Goal: Check status: Check status

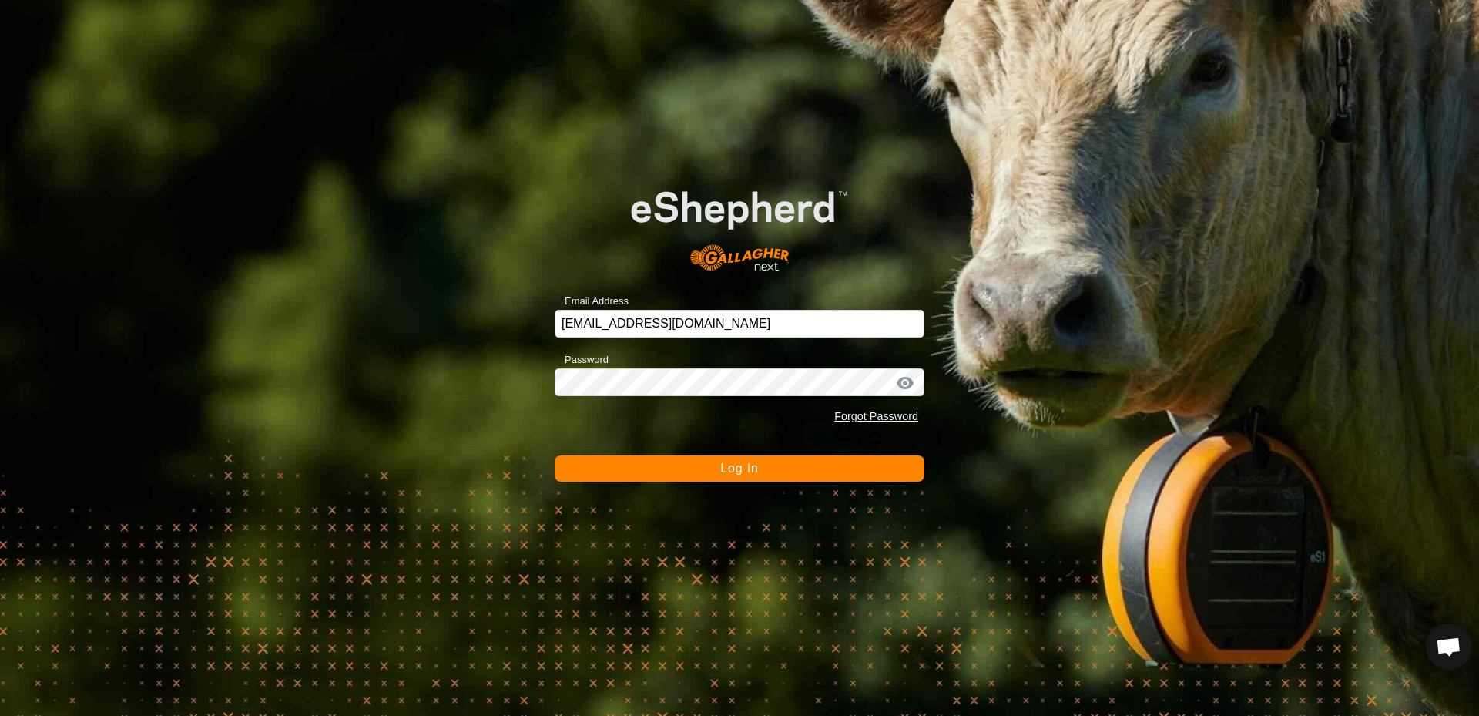
click at [693, 468] on button "Log In" at bounding box center [740, 468] width 370 height 26
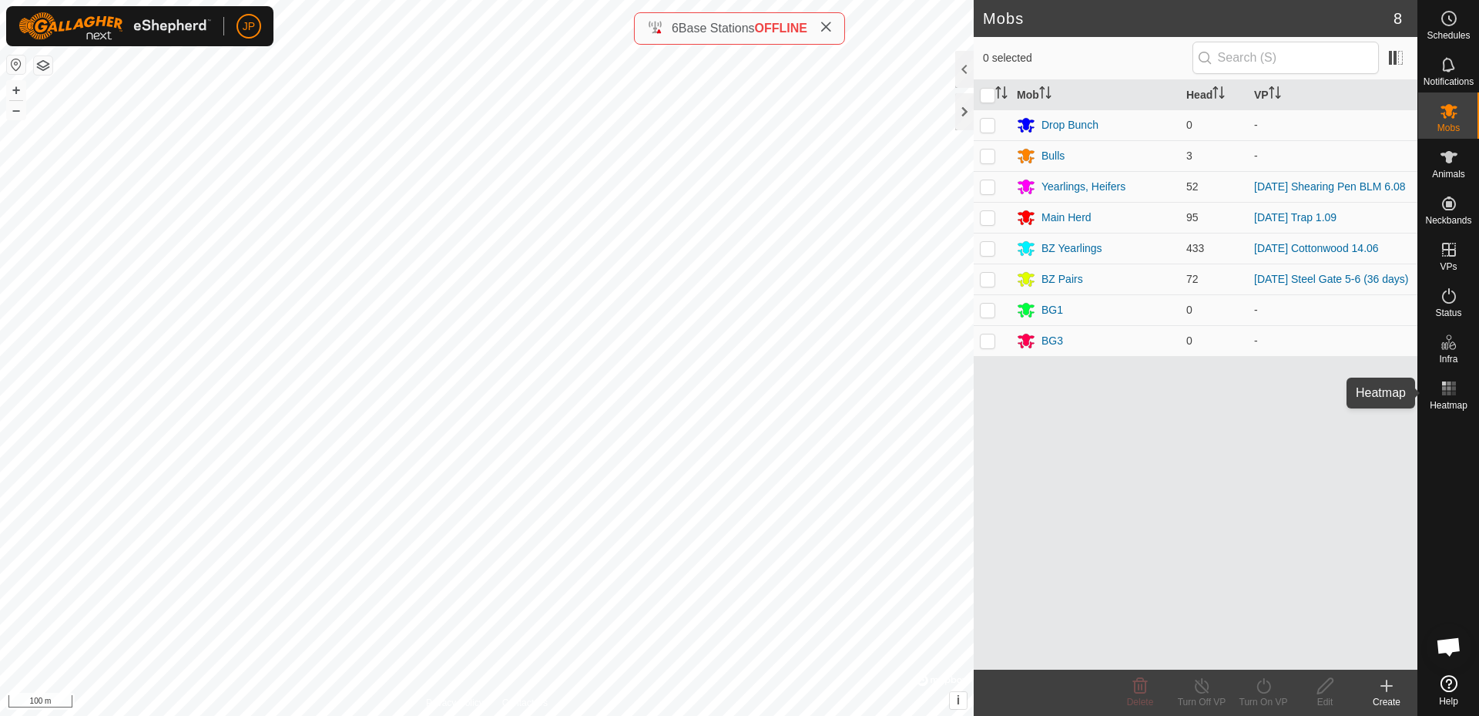
click at [1448, 387] on rect at bounding box center [1449, 388] width 4 height 4
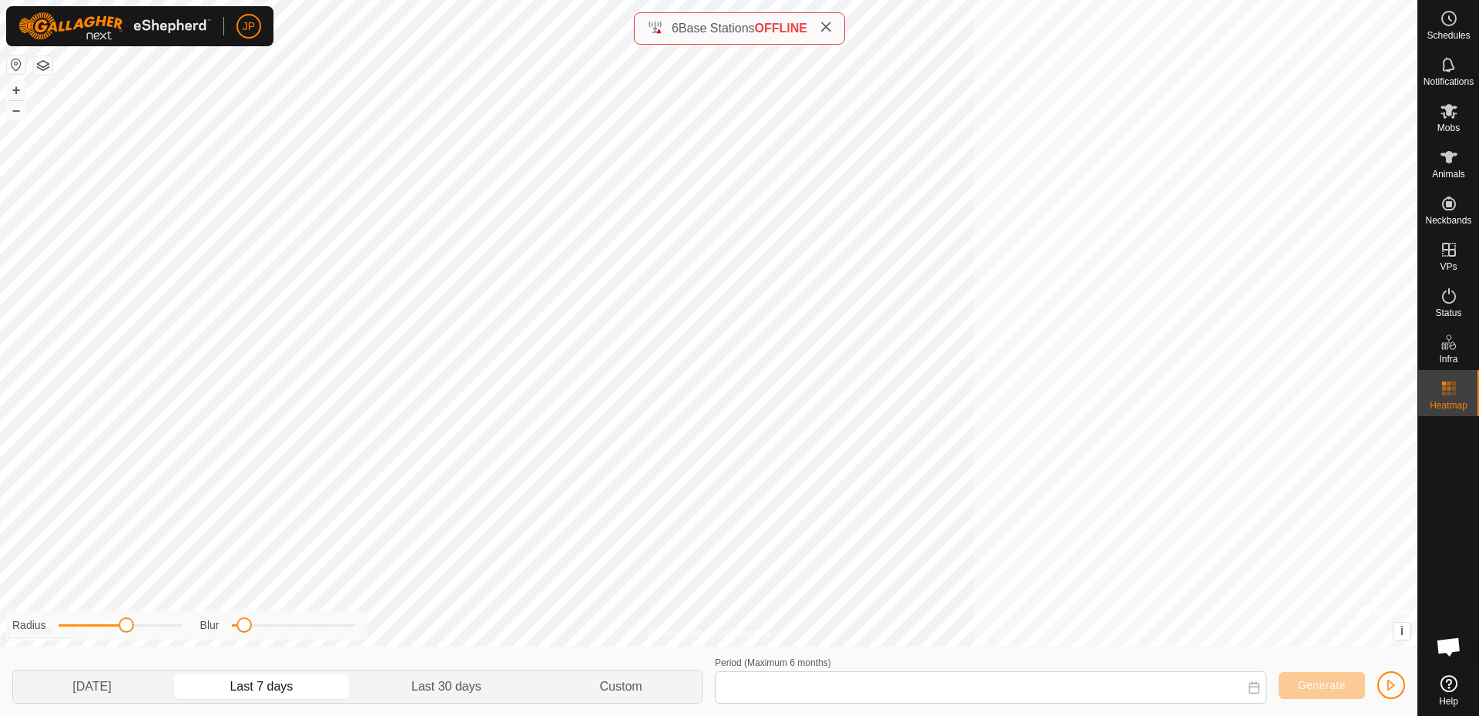
type input "[DATE] - [DATE]"
click at [1328, 672] on button "Generate" at bounding box center [1322, 685] width 86 height 27
click at [1323, 684] on span "Generate" at bounding box center [1322, 685] width 48 height 12
click at [1345, 685] on span "Generate" at bounding box center [1322, 685] width 48 height 12
click at [1457, 106] on icon at bounding box center [1449, 111] width 18 height 18
